Goal: Information Seeking & Learning: Learn about a topic

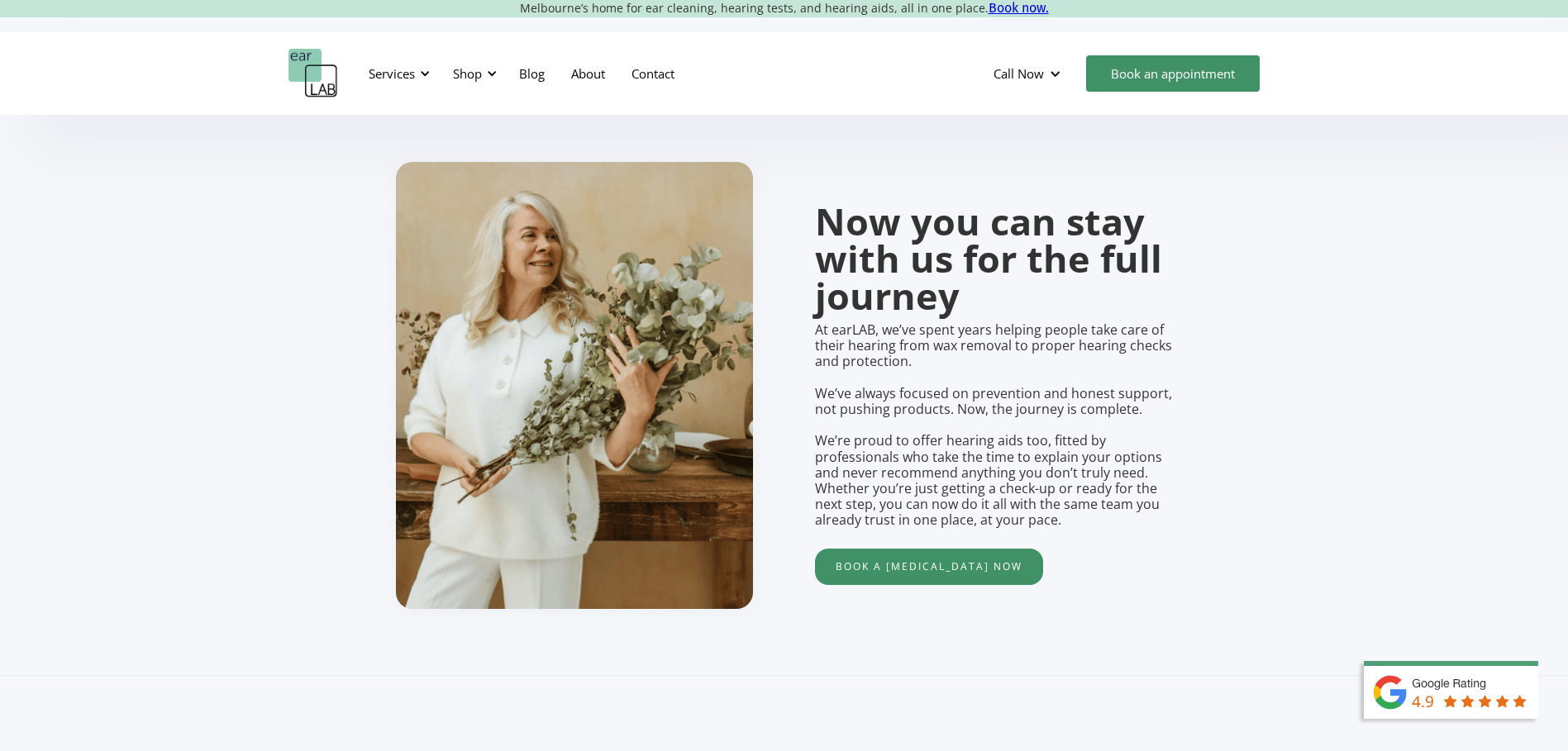
scroll to position [1321, 0]
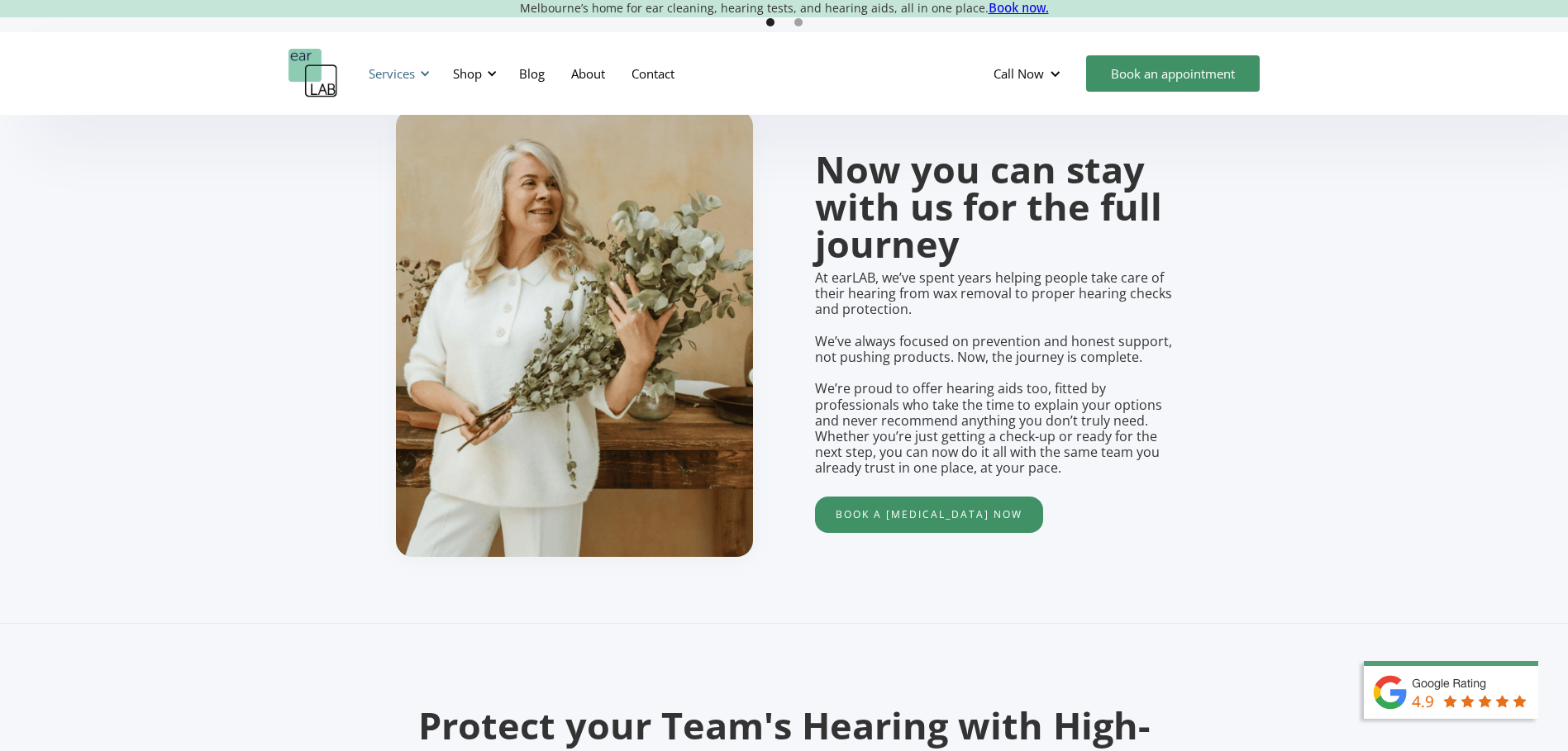
click at [413, 68] on div "Services" at bounding box center [391, 73] width 46 height 17
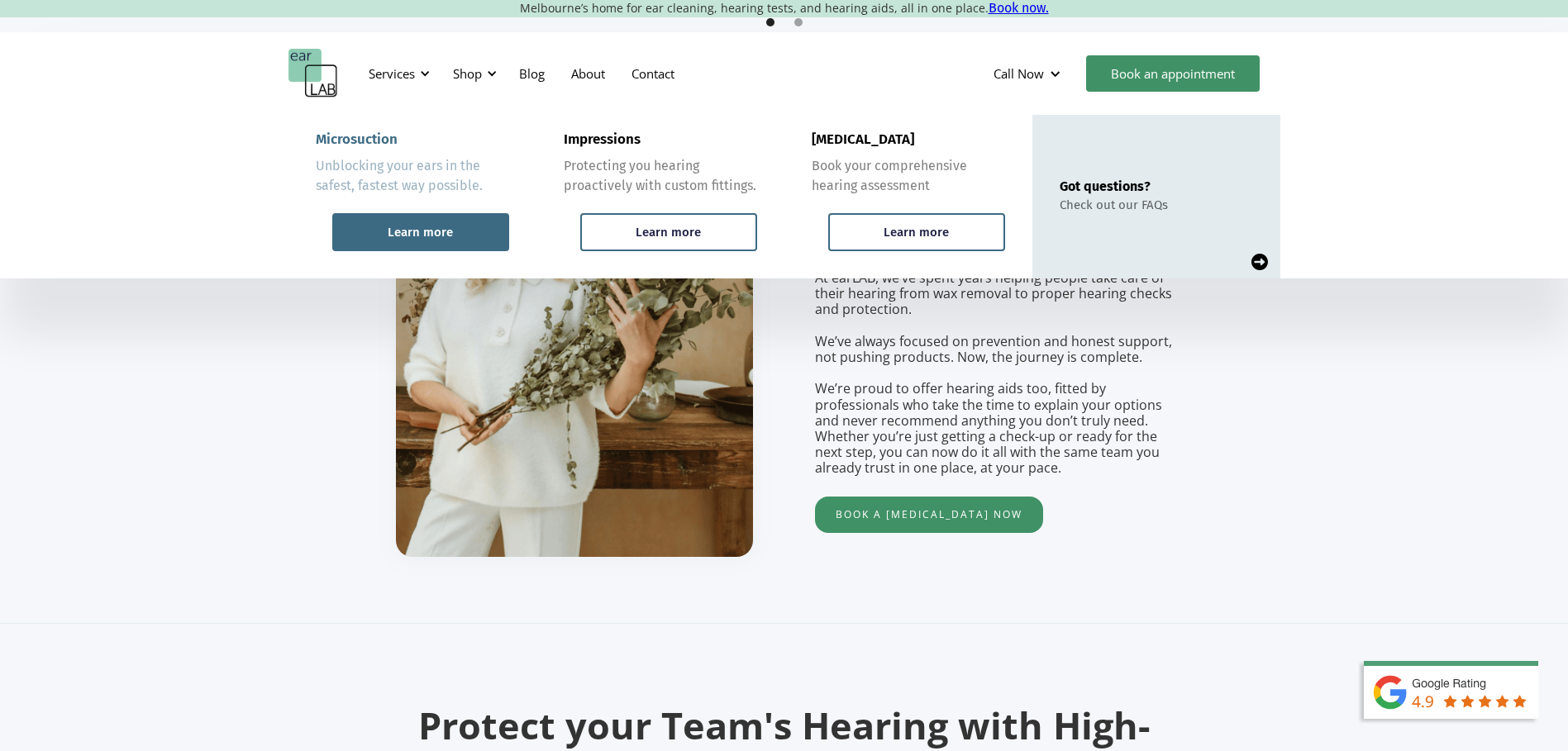
click at [418, 223] on div "Learn more" at bounding box center [420, 231] width 177 height 38
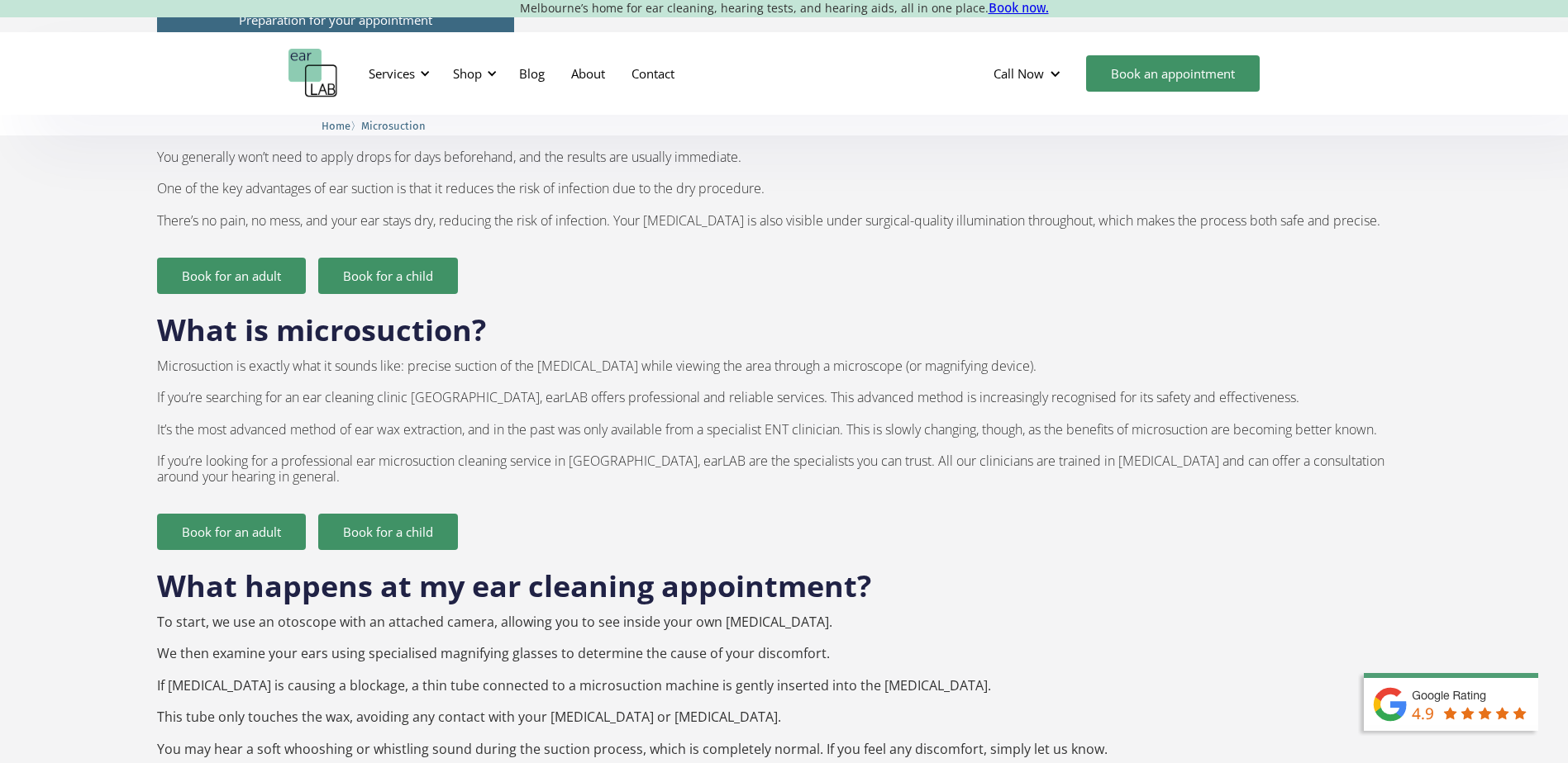
scroll to position [991, 0]
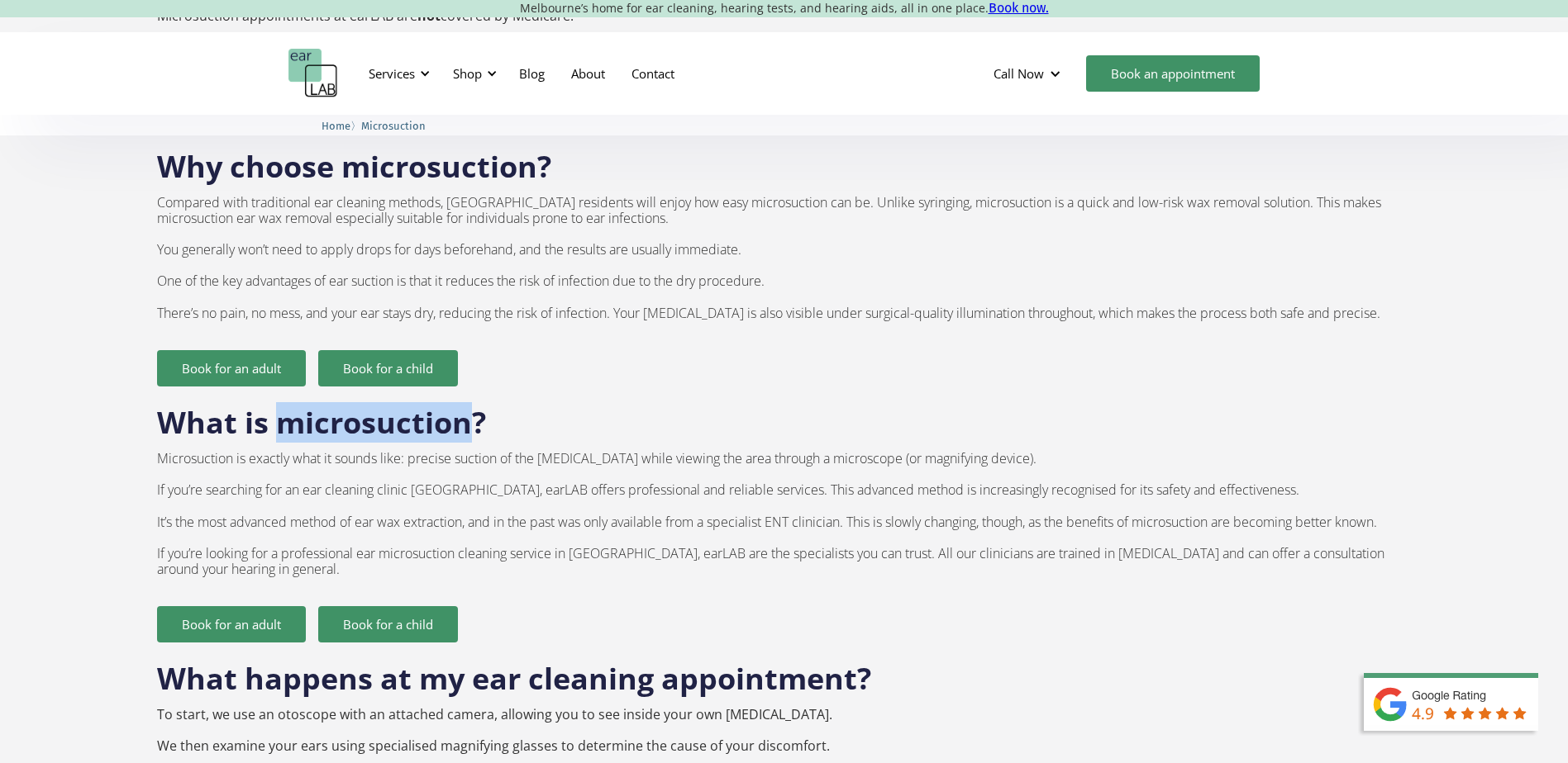
drag, startPoint x: 473, startPoint y: 389, endPoint x: 287, endPoint y: 398, distance: 186.2
click at [287, 398] on h2 "What is microsuction?" at bounding box center [784, 415] width 1254 height 56
copy h2 "microsuction"
